Goal: Information Seeking & Learning: Learn about a topic

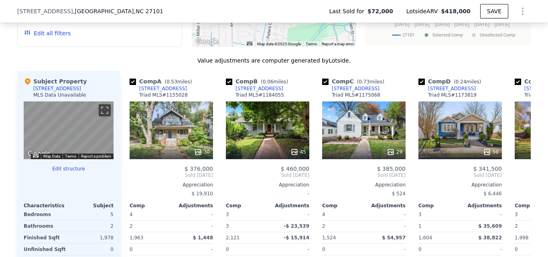
scroll to position [776, 0]
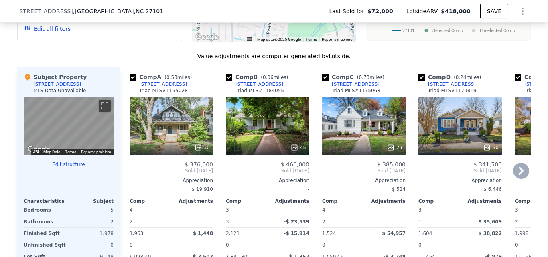
click at [254, 147] on div at bounding box center [267, 147] width 83 height 14
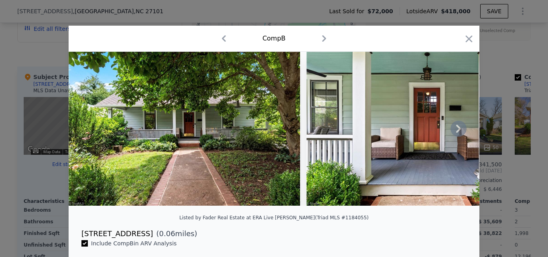
click at [450, 133] on icon at bounding box center [458, 129] width 16 height 16
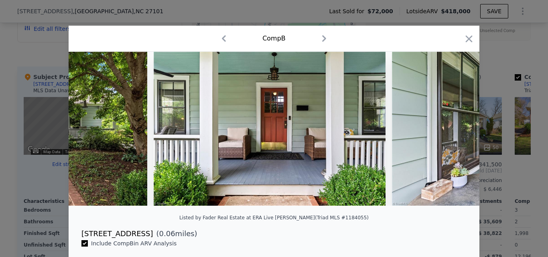
scroll to position [0, 193]
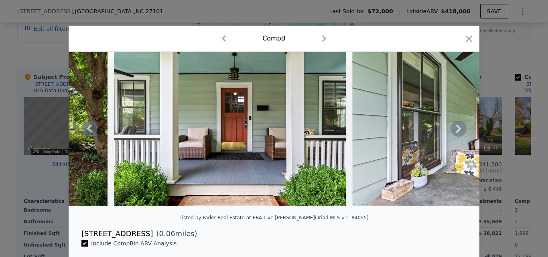
click at [453, 132] on icon at bounding box center [458, 129] width 16 height 16
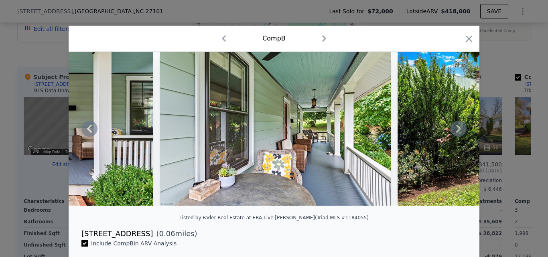
click at [453, 132] on icon at bounding box center [458, 129] width 16 height 16
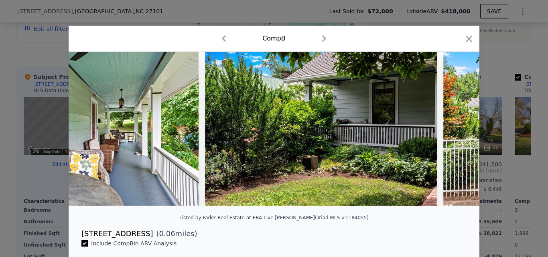
click at [453, 132] on div at bounding box center [274, 129] width 411 height 154
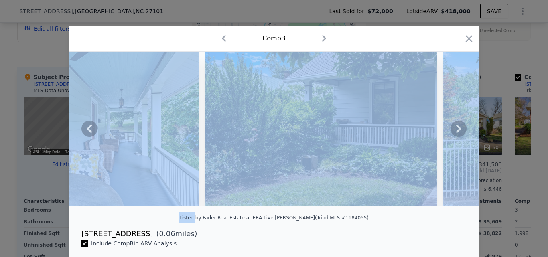
click at [453, 132] on icon at bounding box center [458, 129] width 16 height 16
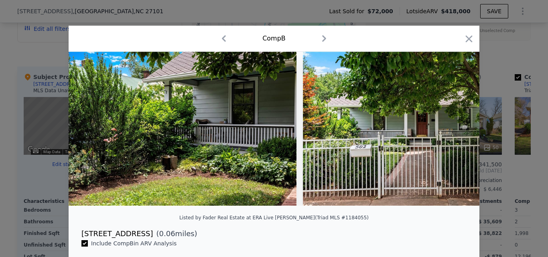
click at [453, 132] on img at bounding box center [418, 129] width 231 height 154
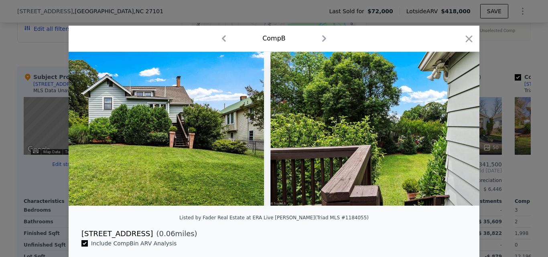
scroll to position [0, 10316]
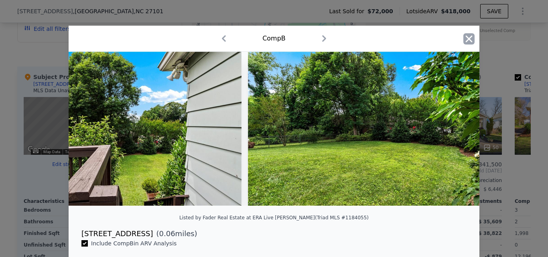
click at [463, 36] on icon "button" at bounding box center [468, 38] width 11 height 11
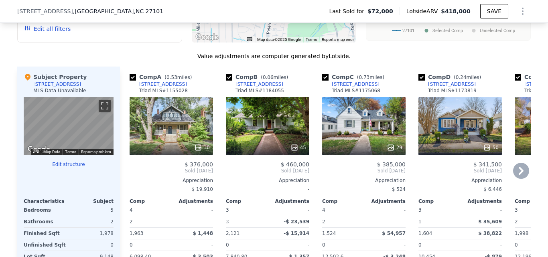
click at [442, 149] on div at bounding box center [459, 147] width 83 height 14
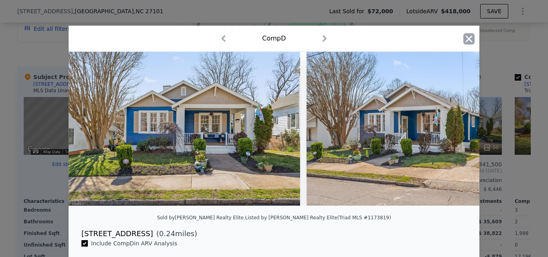
click at [466, 41] on icon "button" at bounding box center [469, 38] width 7 height 7
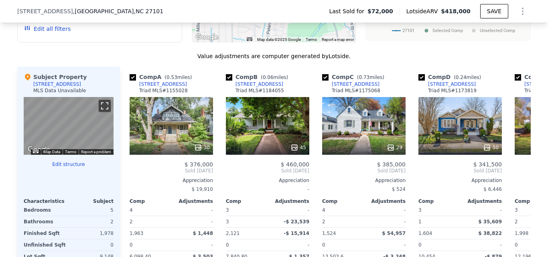
click at [99, 112] on button "Toggle fullscreen view" at bounding box center [105, 106] width 12 height 12
click at [267, 144] on div "45" at bounding box center [267, 126] width 83 height 58
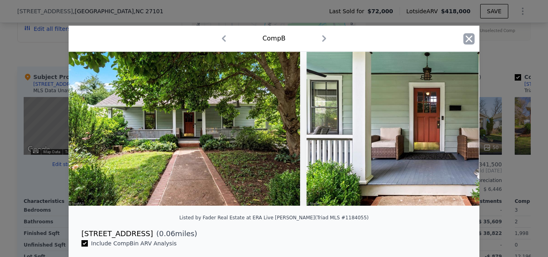
click at [463, 41] on icon "button" at bounding box center [468, 38] width 11 height 11
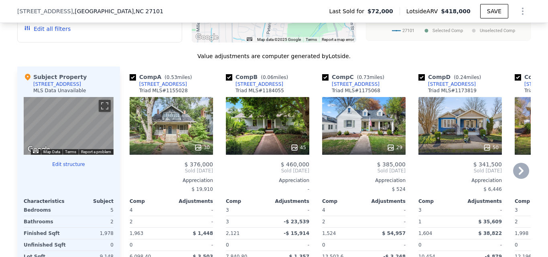
click at [452, 140] on div "50" at bounding box center [459, 126] width 83 height 58
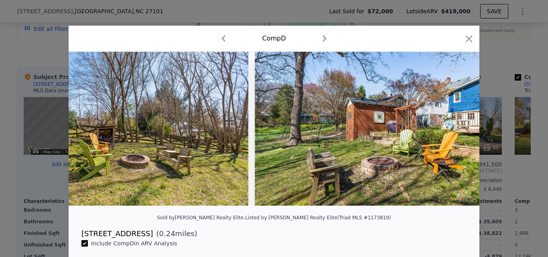
scroll to position [0, 9846]
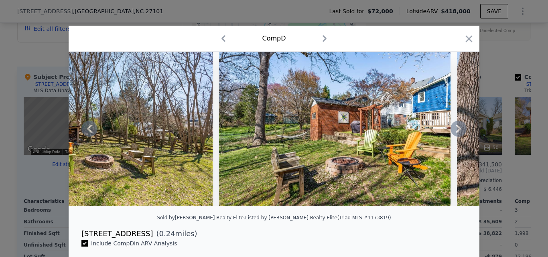
click at [456, 133] on icon at bounding box center [458, 129] width 5 height 8
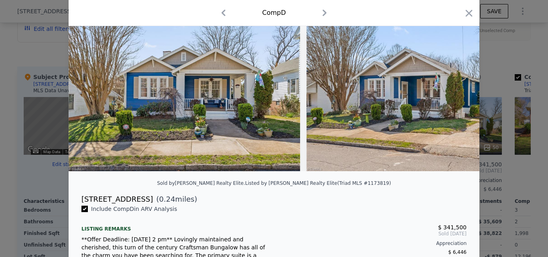
scroll to position [38, 0]
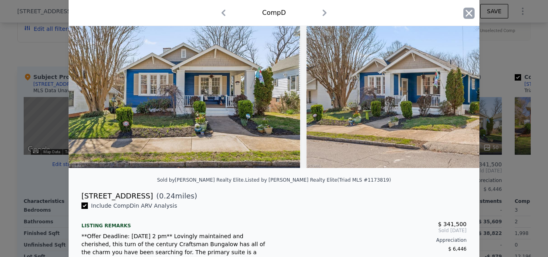
click at [463, 16] on icon "button" at bounding box center [468, 13] width 11 height 11
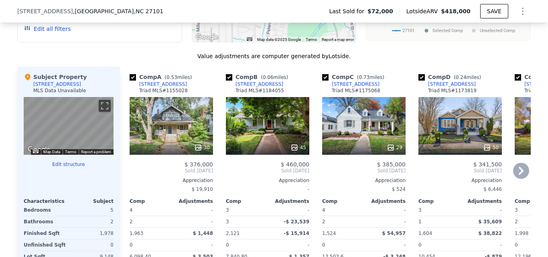
click at [519, 175] on icon at bounding box center [521, 171] width 5 height 8
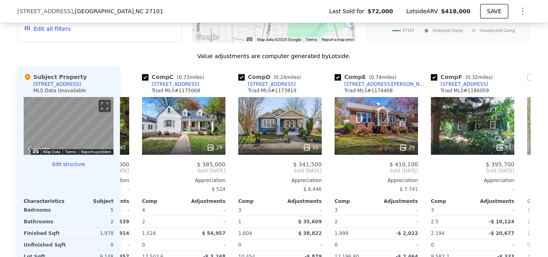
scroll to position [0, 193]
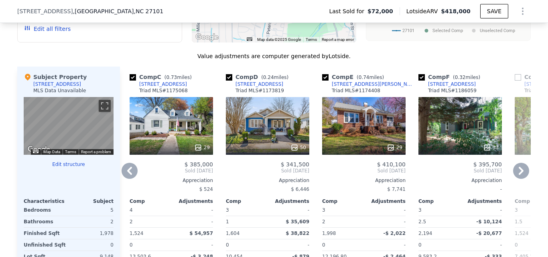
click at [349, 138] on div "29" at bounding box center [363, 126] width 83 height 58
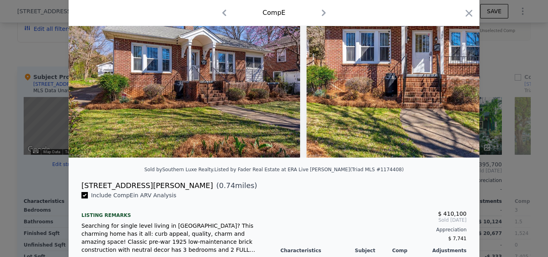
scroll to position [49, 0]
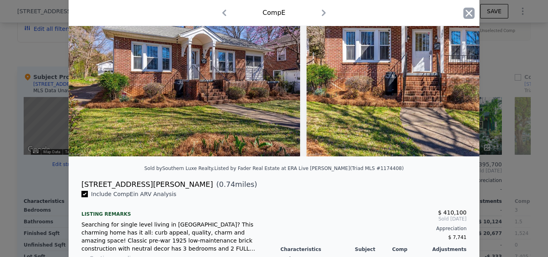
click at [463, 18] on icon "button" at bounding box center [468, 13] width 11 height 11
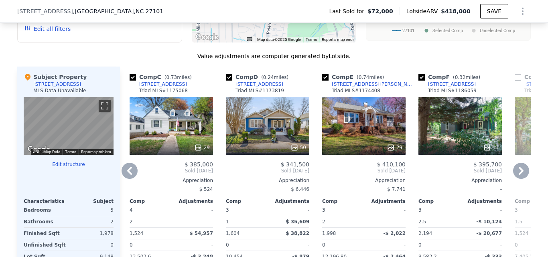
click at [438, 130] on div "33" at bounding box center [459, 126] width 83 height 58
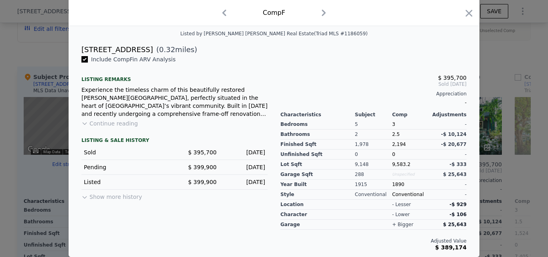
scroll to position [190, 0]
click at [463, 16] on icon "button" at bounding box center [468, 13] width 11 height 11
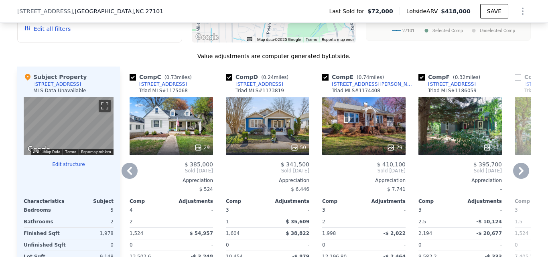
click at [519, 174] on icon at bounding box center [521, 171] width 5 height 8
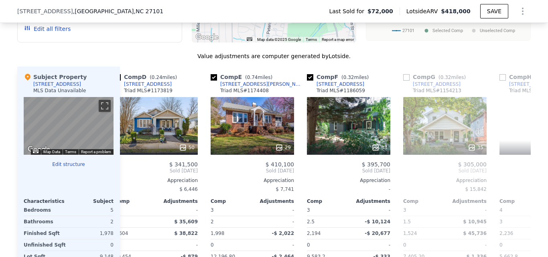
scroll to position [0, 385]
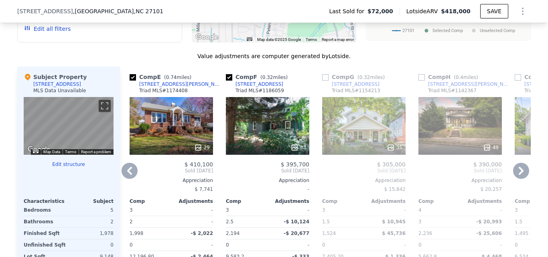
click at [338, 129] on div "35" at bounding box center [363, 126] width 83 height 58
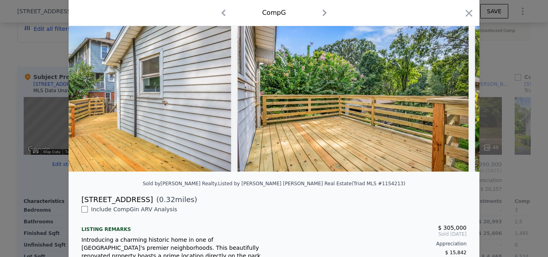
scroll to position [0, 7021]
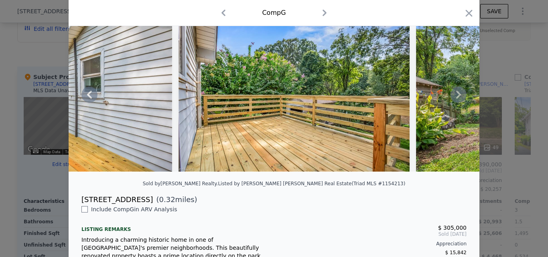
click at [457, 94] on icon at bounding box center [458, 95] width 16 height 16
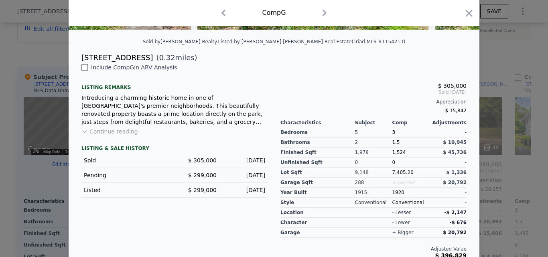
scroll to position [183, 0]
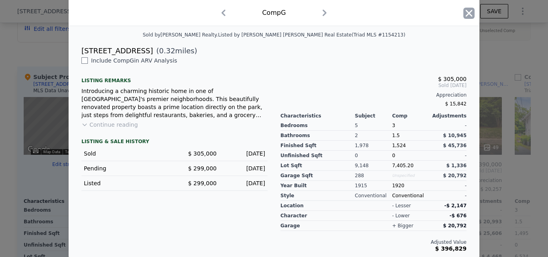
click at [463, 16] on icon "button" at bounding box center [468, 13] width 11 height 11
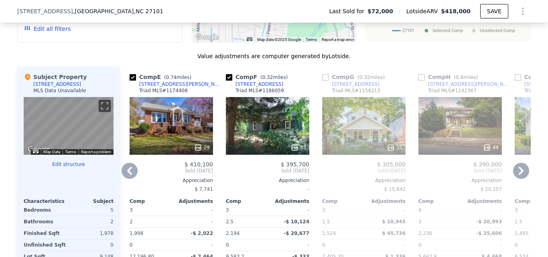
click at [440, 136] on div "49" at bounding box center [459, 126] width 83 height 58
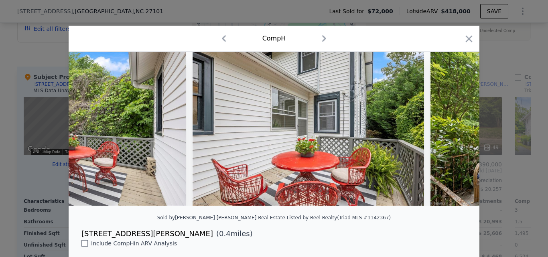
scroll to position [0, 11241]
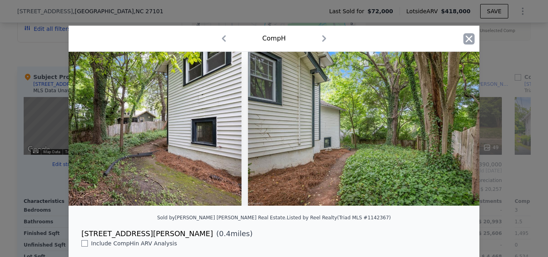
click at [463, 40] on icon "button" at bounding box center [468, 38] width 11 height 11
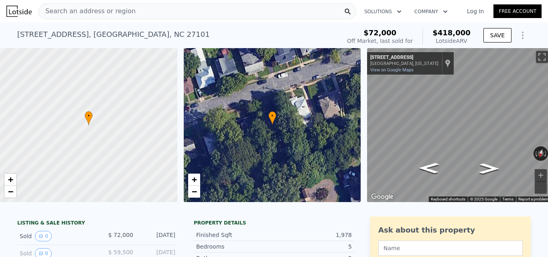
click at [223, 10] on div "Search an address or region" at bounding box center [198, 11] width 318 height 16
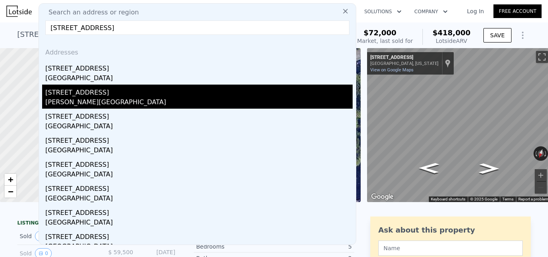
type input "4530 Atlantic Ave, Hammonton, NJ 08037"
click at [135, 95] on div "4530 Atlantic Ave" at bounding box center [198, 91] width 307 height 13
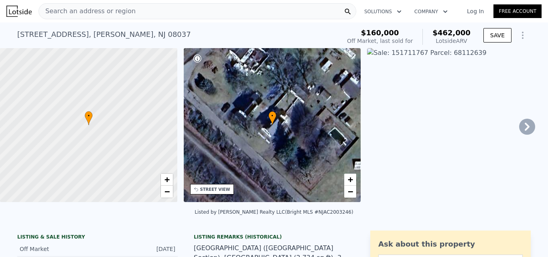
click at [231, 13] on div "Search an address or region" at bounding box center [198, 11] width 318 height 16
click at [507, 66] on img at bounding box center [455, 125] width 177 height 154
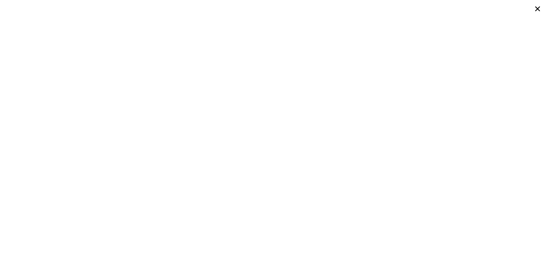
type input "$ 418,000"
type input "2"
type input "4"
type input "1"
type input "3"
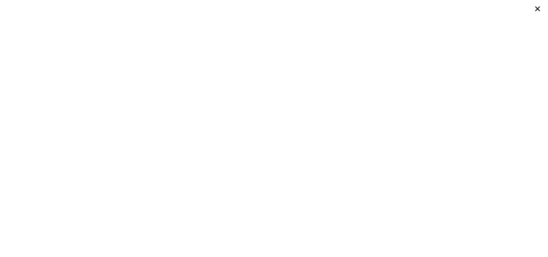
type input "1495"
type input "2236"
type input "5662.8"
type input "13503.6"
type input "$ 313,277"
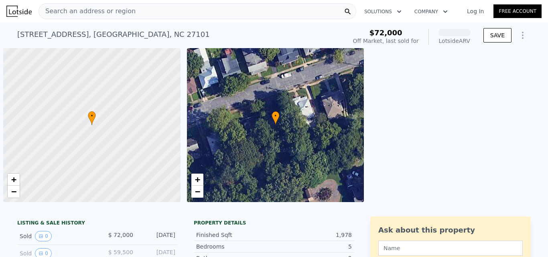
scroll to position [0, 3]
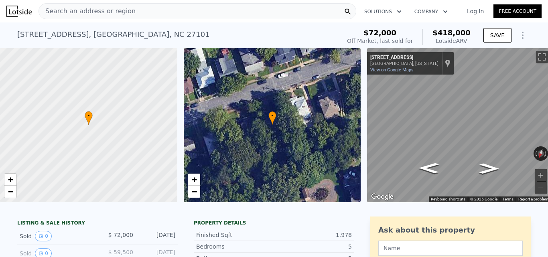
click at [180, 10] on div "Search an address or region" at bounding box center [198, 11] width 318 height 16
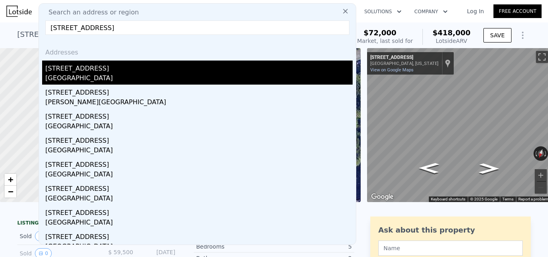
type input "4530 Atlantic Ave, Hammonton, NJ 08037"
click at [132, 73] on div "[STREET_ADDRESS]" at bounding box center [198, 67] width 307 height 13
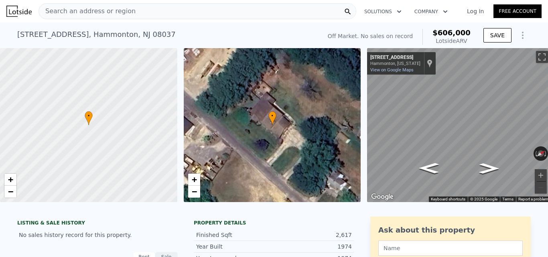
click at [138, 14] on div "Search an address or region" at bounding box center [198, 11] width 318 height 16
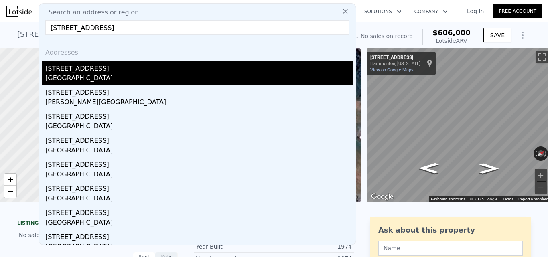
type input "4530 Atlantic Ave, Hammonton, NJ 08037"
click at [141, 83] on div "Hammonton, NJ 08037" at bounding box center [198, 78] width 307 height 11
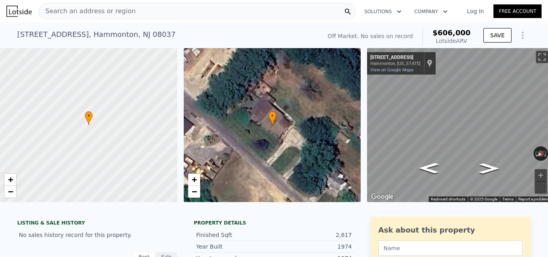
scroll to position [107, 0]
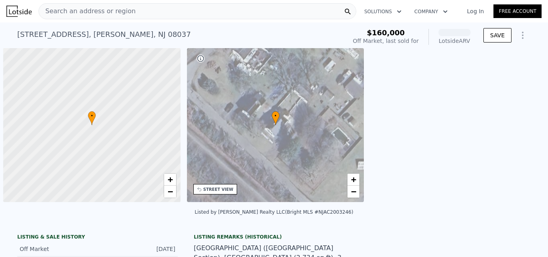
scroll to position [0, 3]
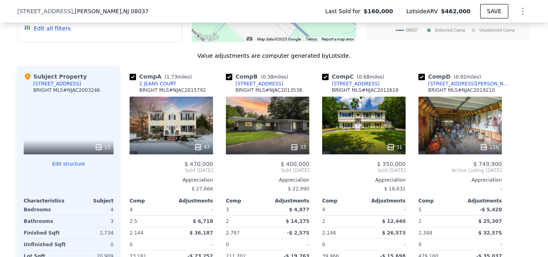
scroll to position [842, 0]
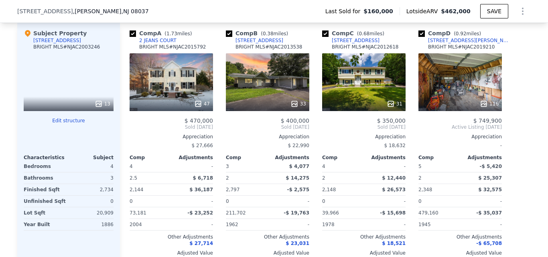
click at [68, 98] on div "13" at bounding box center [69, 82] width 90 height 58
